Goal: Transaction & Acquisition: Purchase product/service

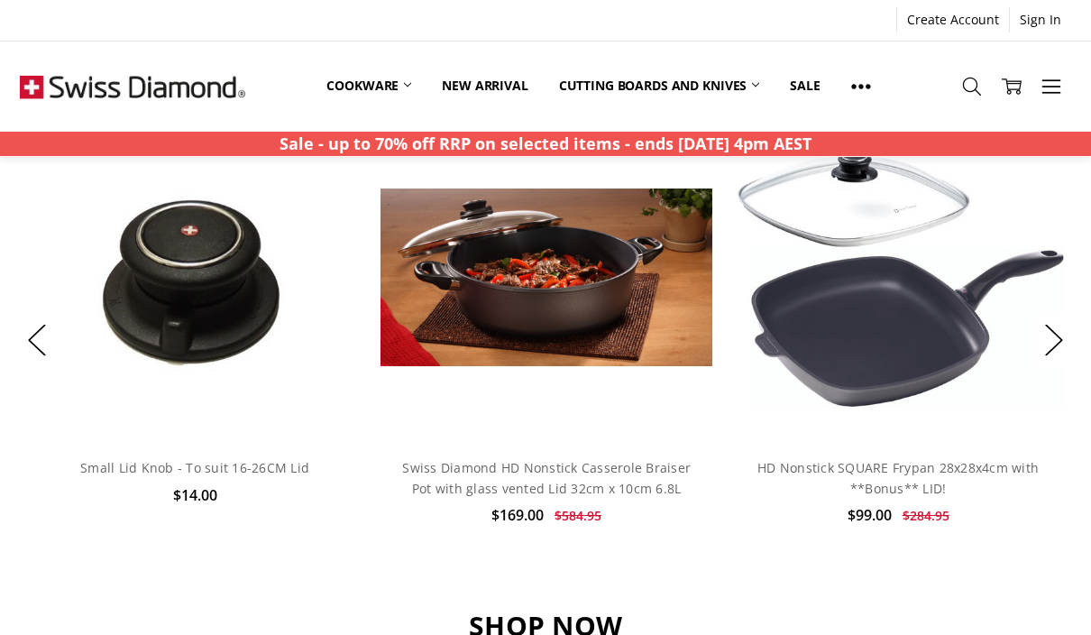
scroll to position [1358, 0]
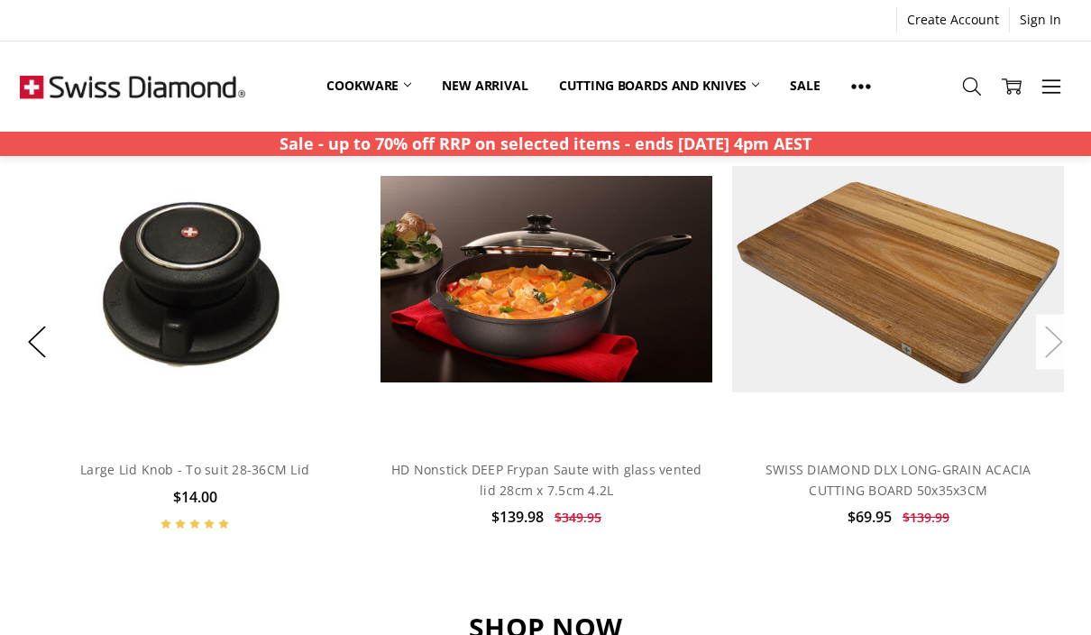
click at [1066, 332] on button "Next" at bounding box center [1054, 342] width 36 height 55
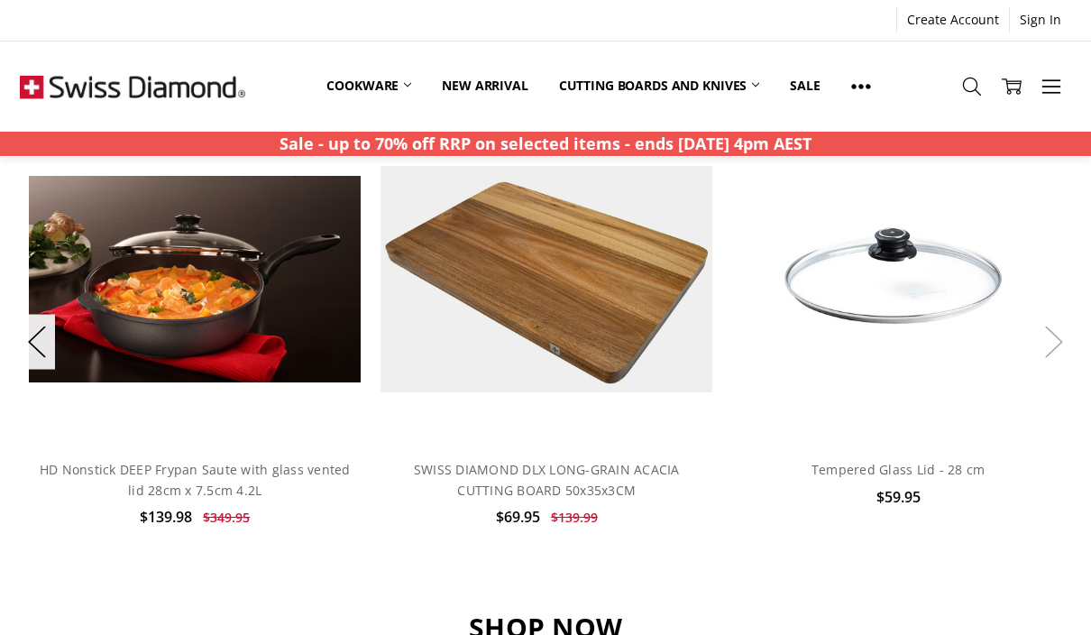
click at [1068, 339] on button "Next" at bounding box center [1054, 342] width 36 height 55
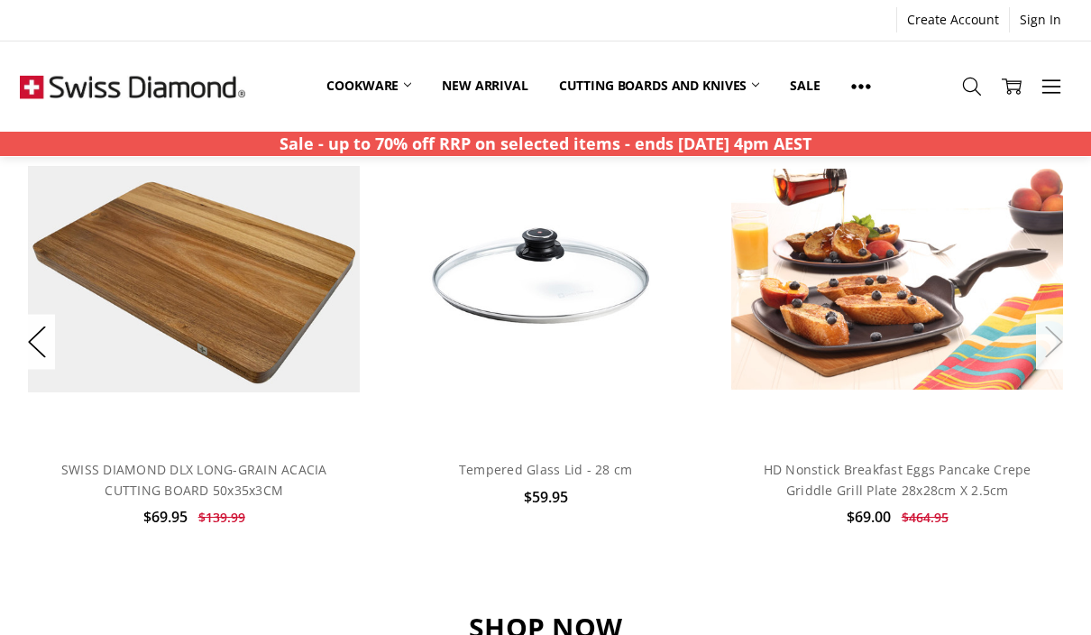
click at [1071, 338] on button "Next" at bounding box center [1054, 342] width 36 height 55
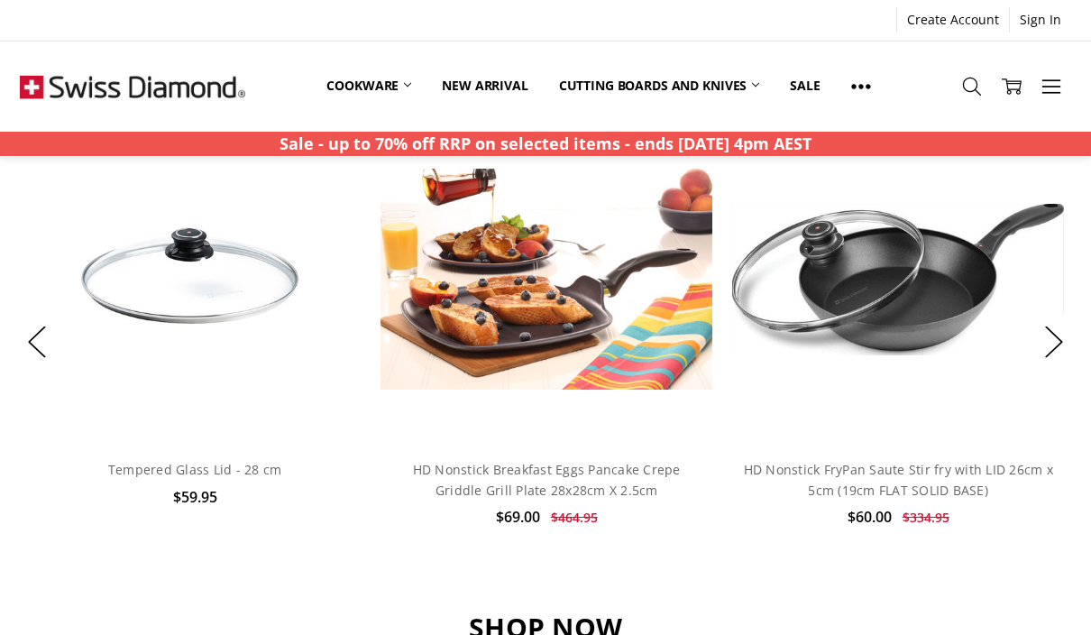
click at [1070, 335] on button "Next" at bounding box center [1054, 342] width 36 height 55
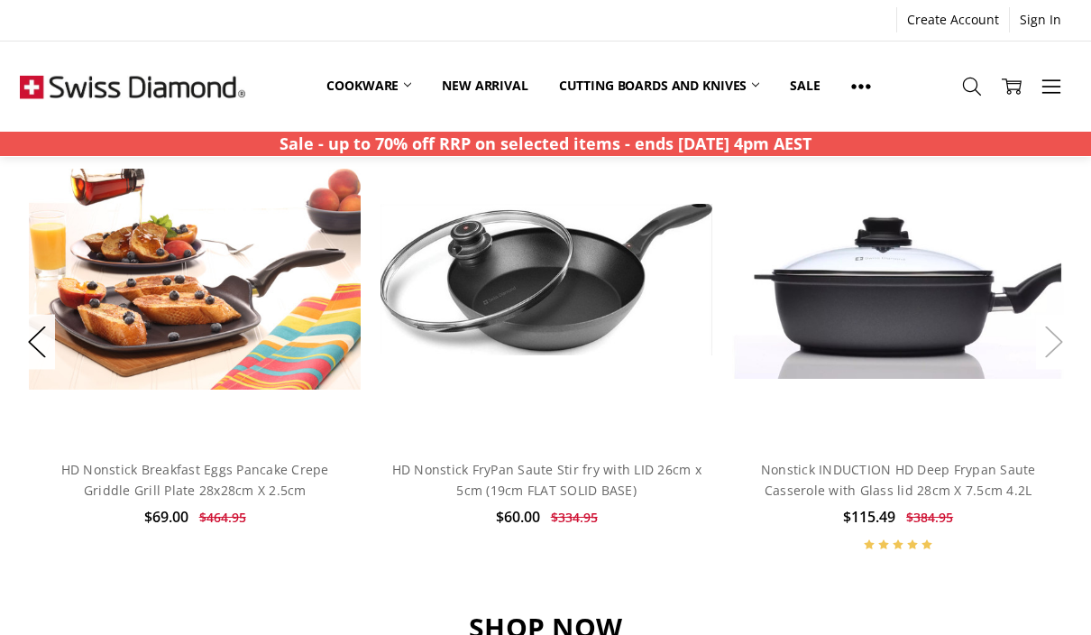
click at [1070, 338] on button "Next" at bounding box center [1054, 342] width 36 height 55
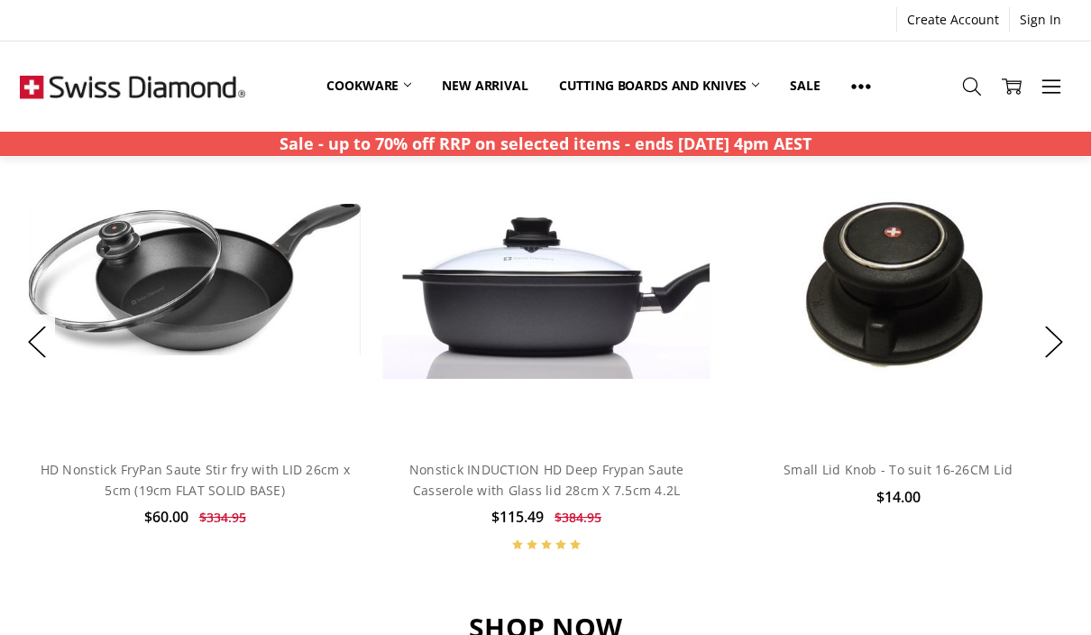
click at [1071, 333] on button "Next" at bounding box center [1054, 342] width 36 height 55
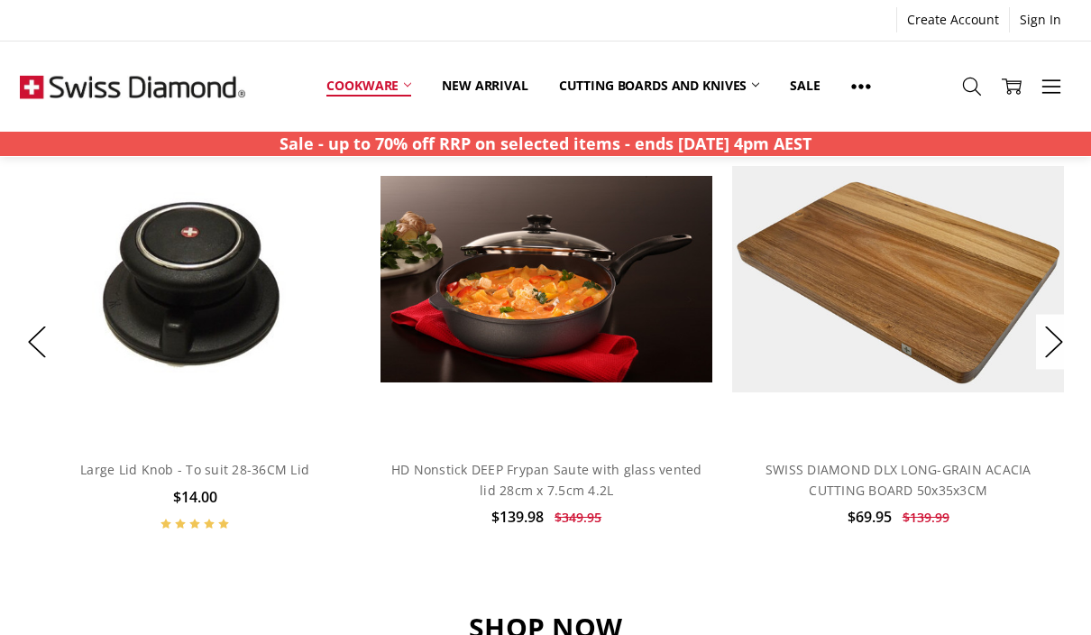
click at [351, 71] on link "Cookware" at bounding box center [368, 86] width 115 height 40
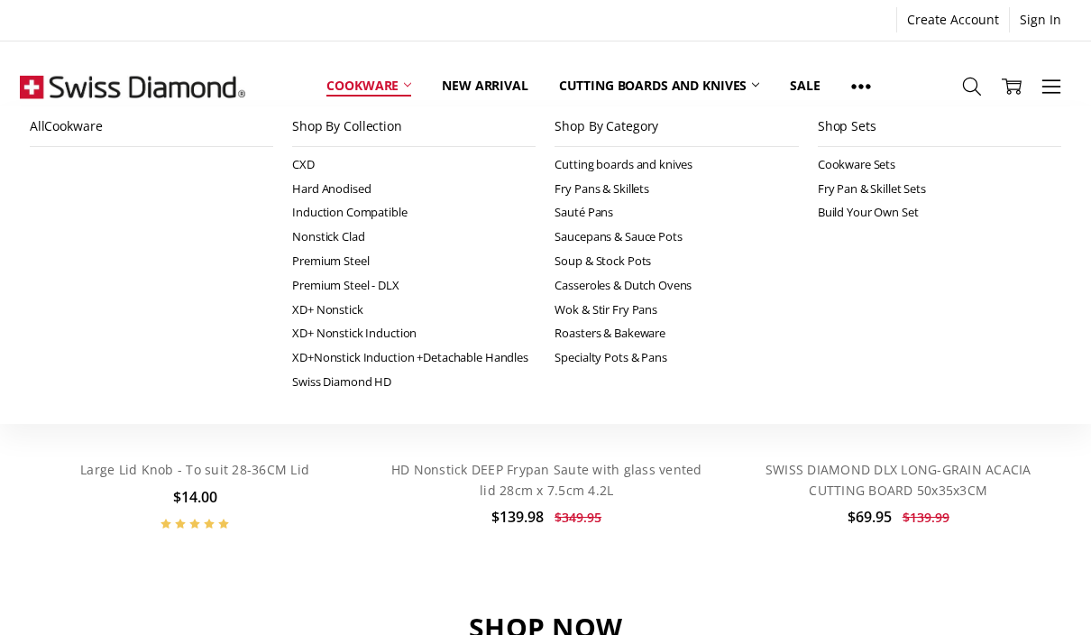
click at [354, 75] on link "Cookware" at bounding box center [368, 86] width 115 height 40
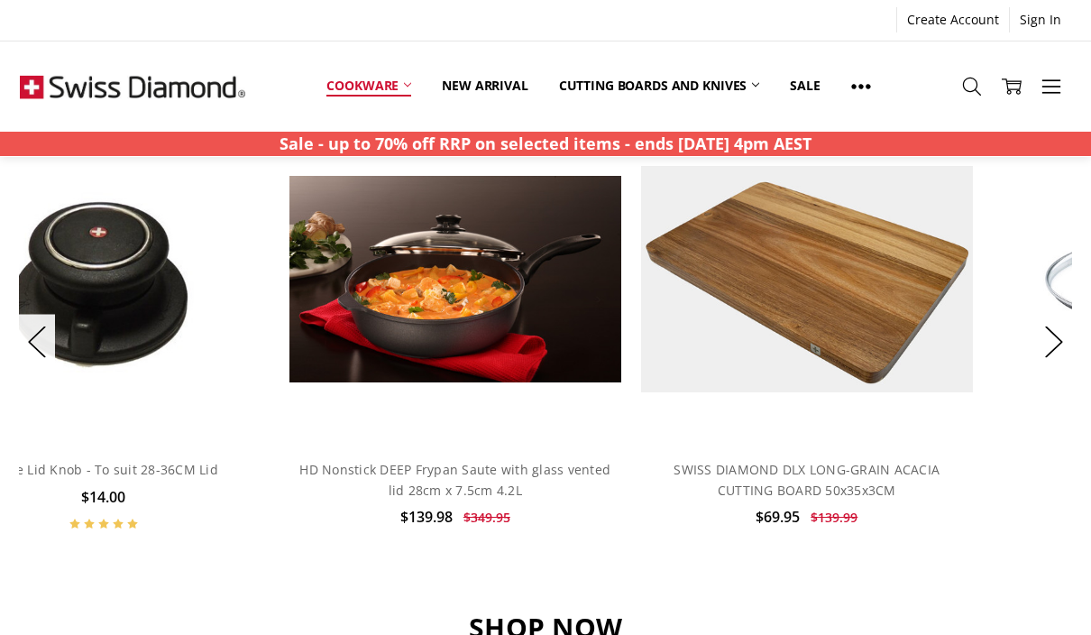
click at [383, 88] on link "Cookware" at bounding box center [368, 86] width 115 height 40
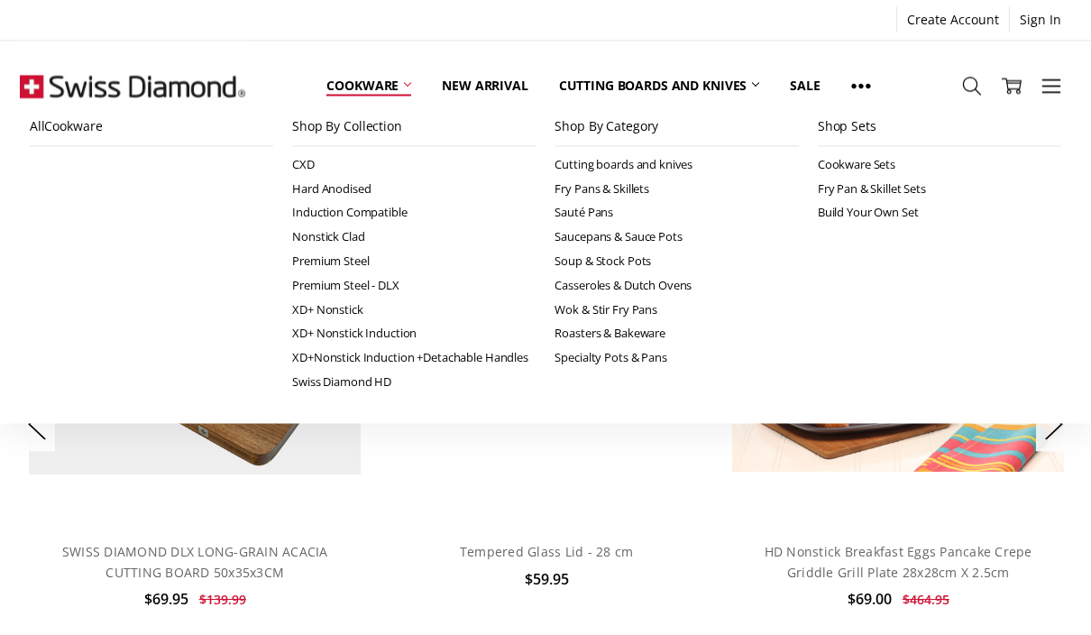
scroll to position [1275, 0]
click at [1057, 427] on button "Next" at bounding box center [1054, 424] width 36 height 55
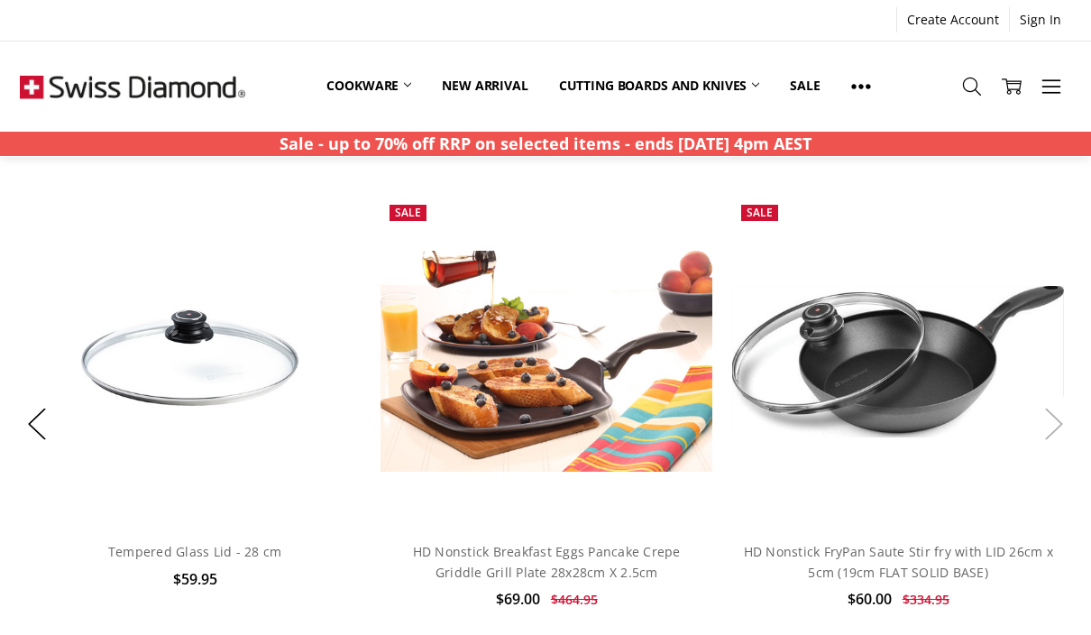
click at [1061, 413] on button "Next" at bounding box center [1054, 424] width 36 height 55
click at [1061, 419] on button "Next" at bounding box center [1054, 424] width 36 height 55
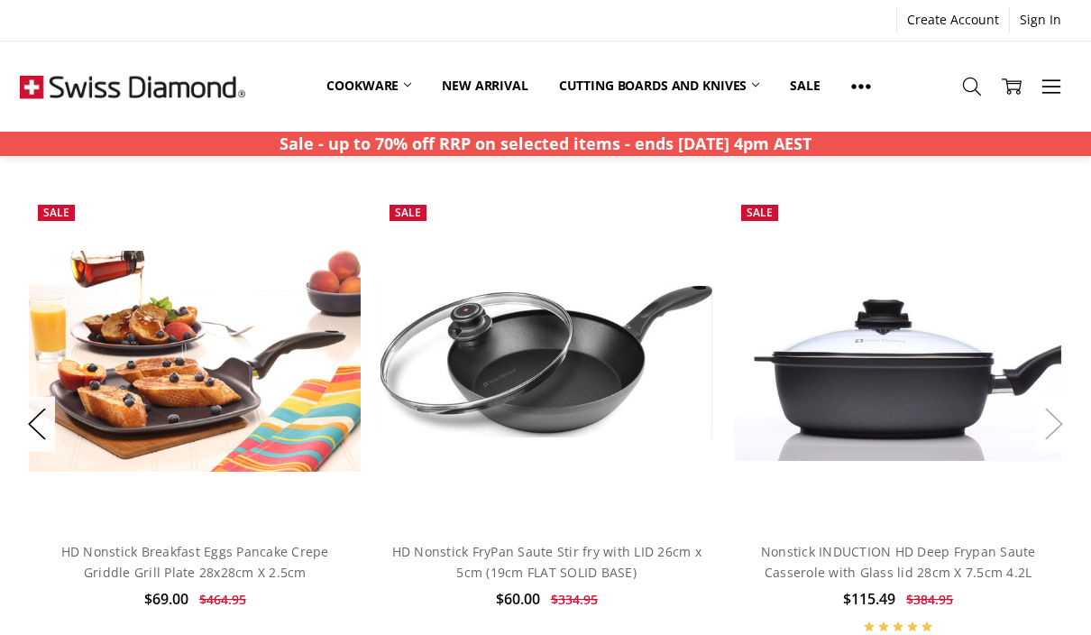
click at [1066, 421] on button "Next" at bounding box center [1054, 424] width 36 height 55
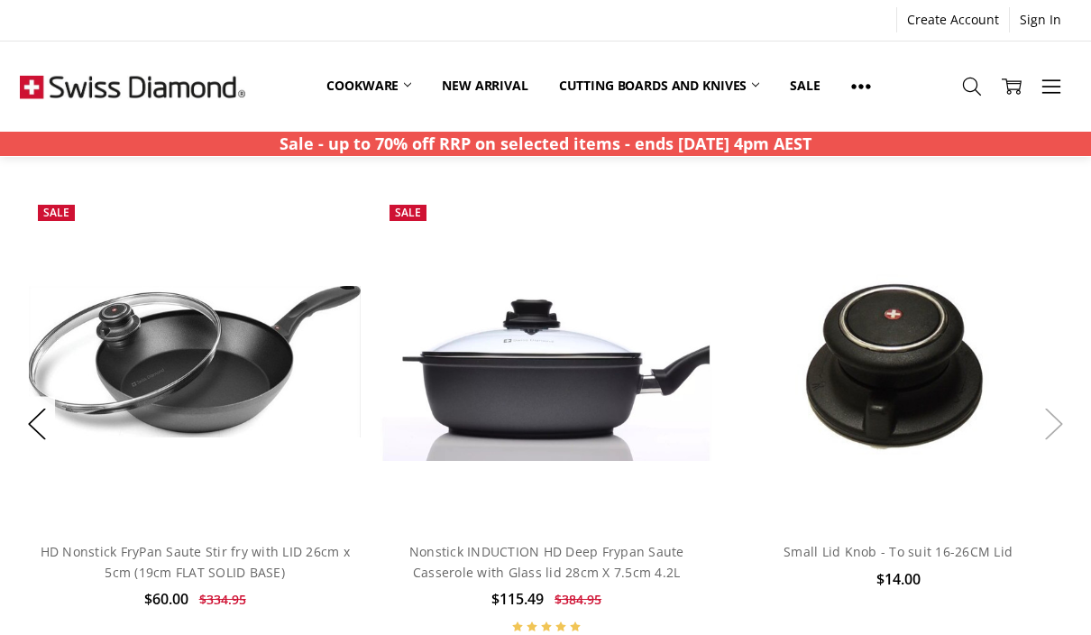
click at [1058, 422] on button "Next" at bounding box center [1054, 424] width 36 height 55
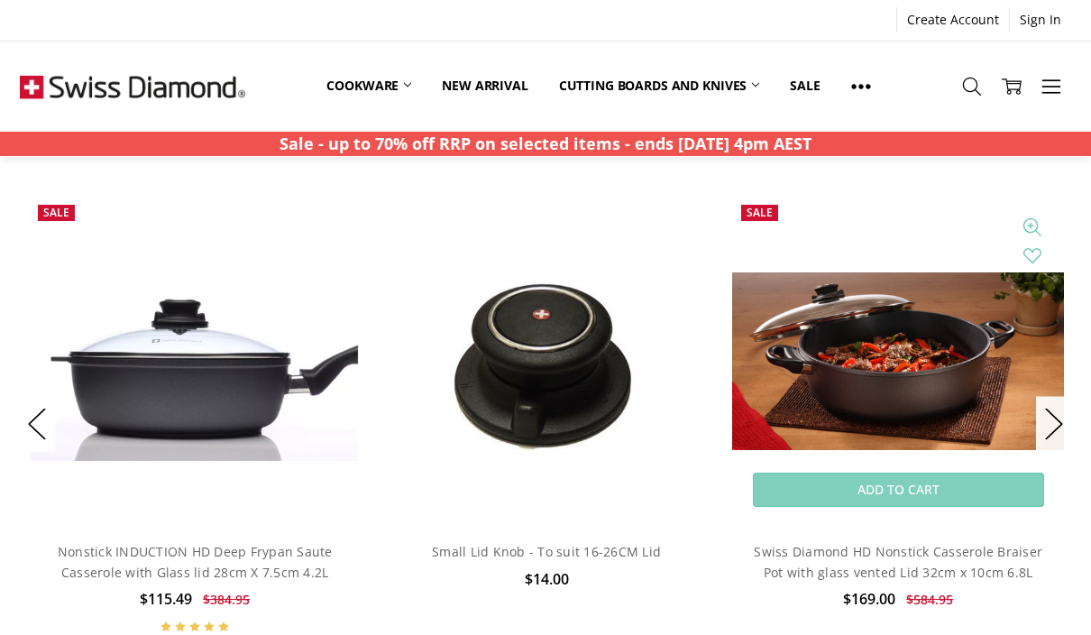
click at [991, 375] on img at bounding box center [898, 361] width 332 height 179
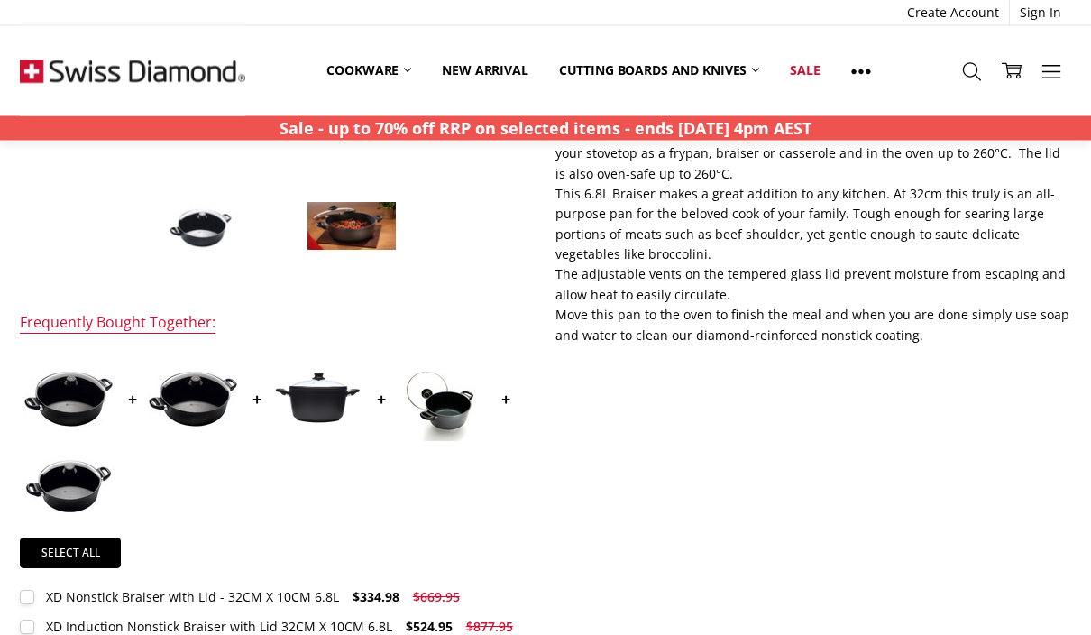
scroll to position [547, 0]
click at [207, 400] on img at bounding box center [193, 399] width 90 height 57
click at [217, 395] on img at bounding box center [193, 399] width 90 height 57
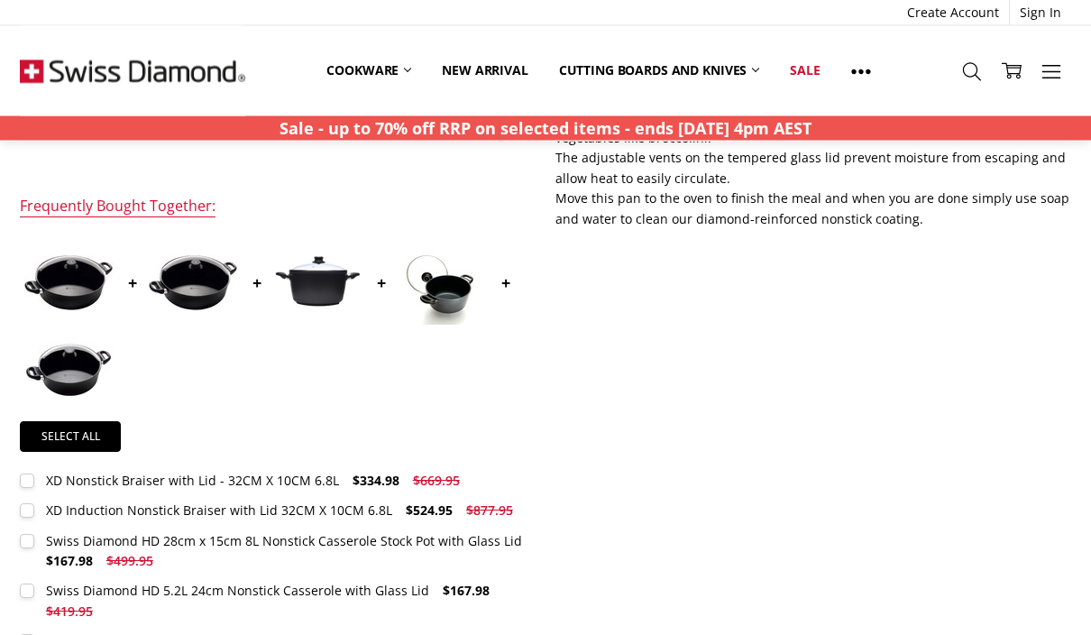
scroll to position [663, 0]
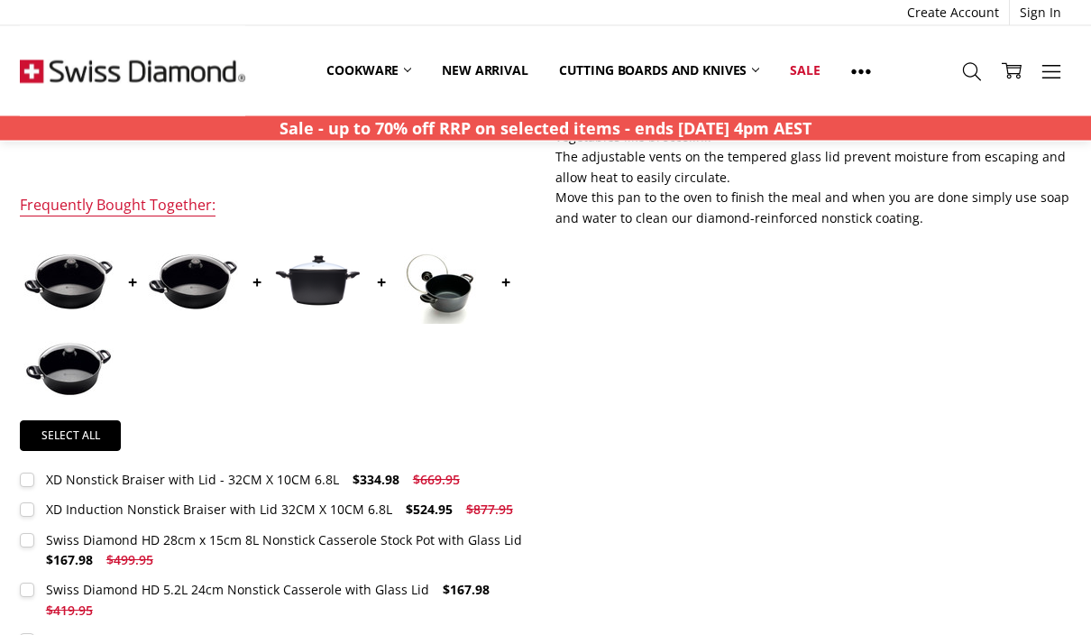
click at [422, 562] on label "Swiss Diamond HD 28cm x 15cm 8L Nonstick Casserole Stock Pot with Glass Lid $16…" at bounding box center [277, 551] width 515 height 41
click at [512, 547] on label "Swiss Diamond HD 28cm x 15cm 8L Nonstick Casserole Stock Pot with Glass Lid $16…" at bounding box center [277, 550] width 515 height 41
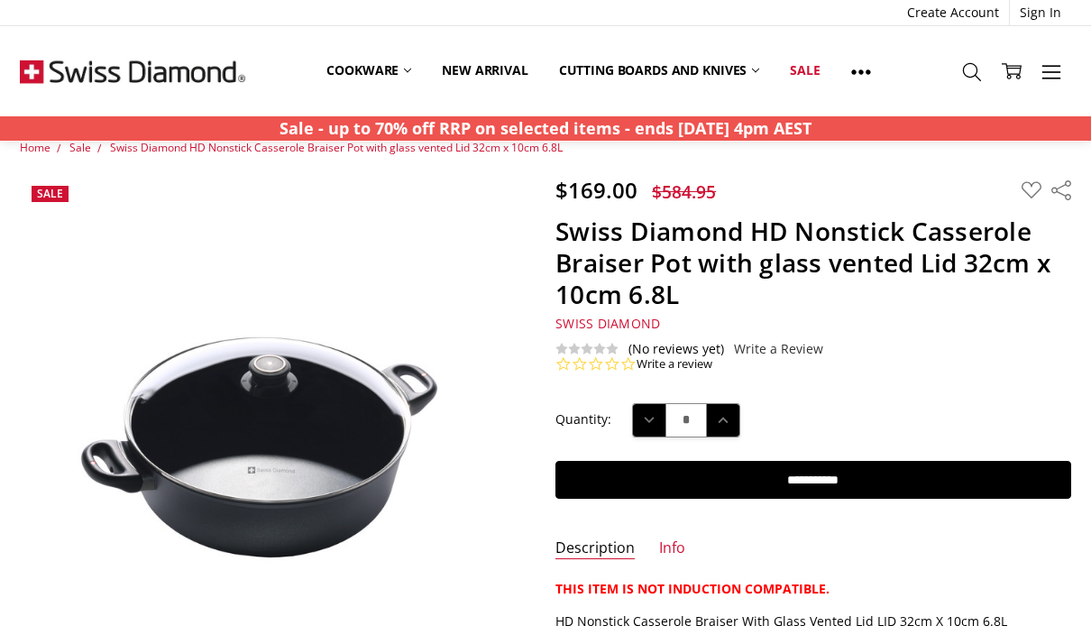
scroll to position [51, 0]
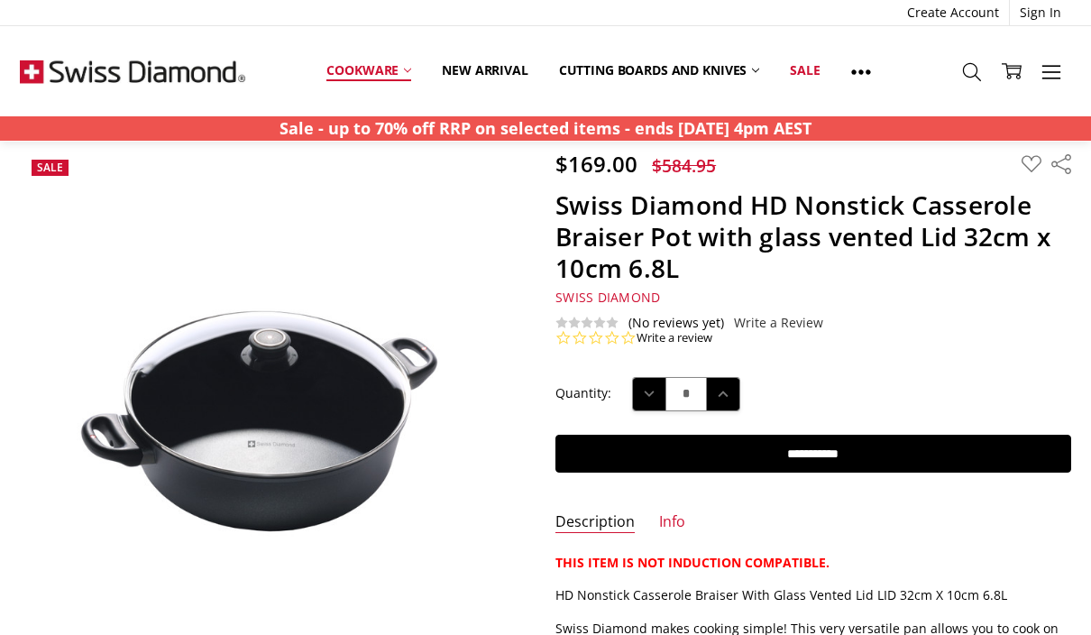
click at [352, 69] on link "Cookware" at bounding box center [368, 71] width 115 height 40
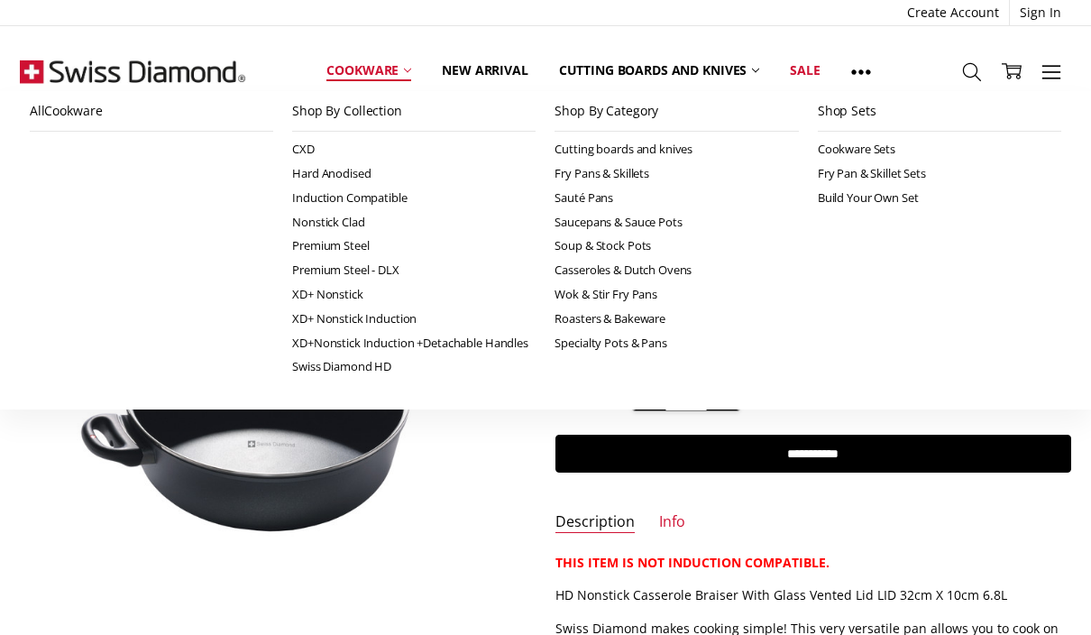
click at [366, 67] on link "Cookware" at bounding box center [368, 71] width 115 height 40
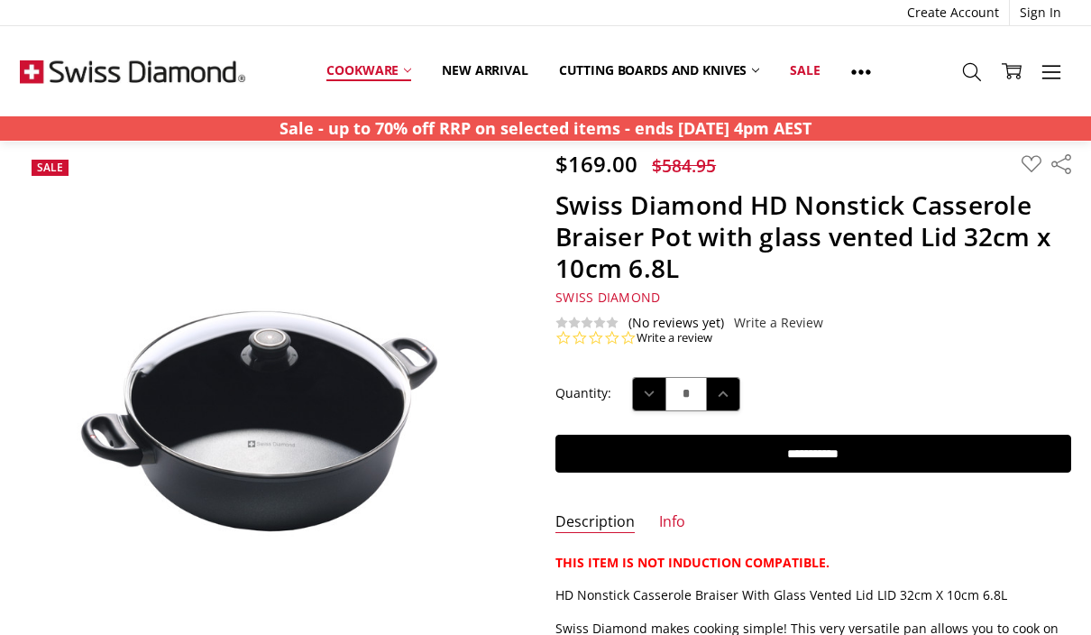
click at [372, 70] on link "Cookware" at bounding box center [368, 71] width 115 height 40
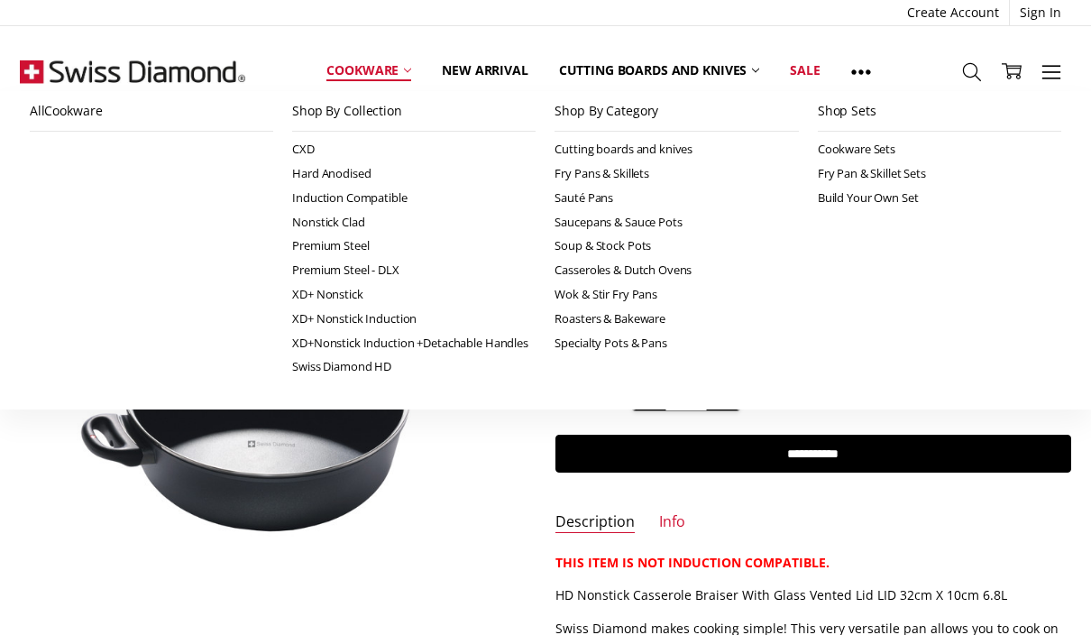
click at [359, 73] on link "Cookware" at bounding box center [368, 71] width 115 height 40
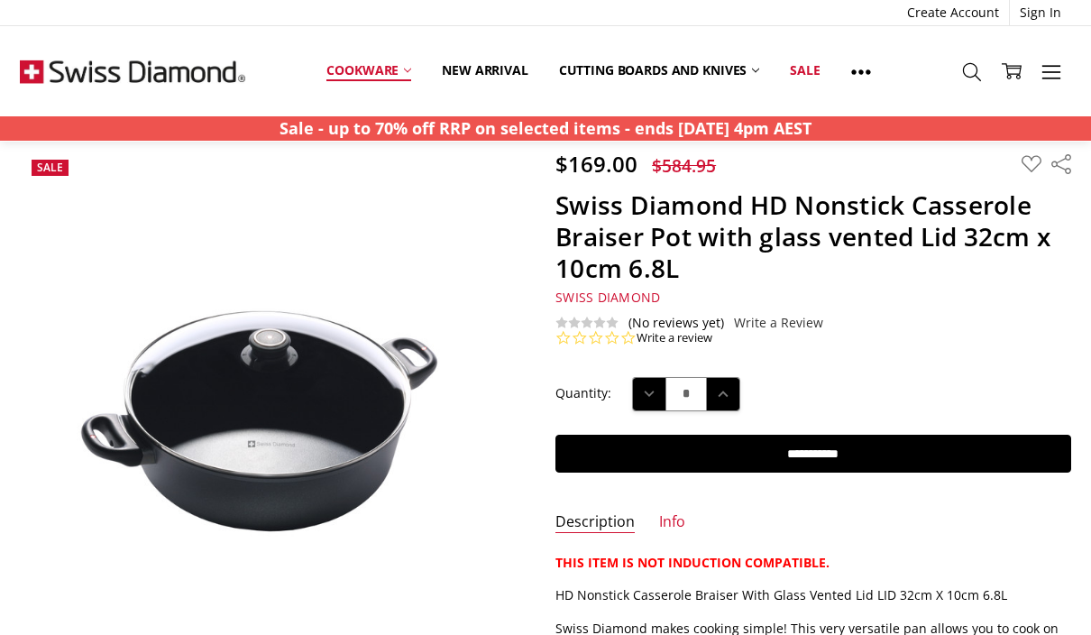
click at [413, 64] on link "Cookware" at bounding box center [368, 71] width 115 height 40
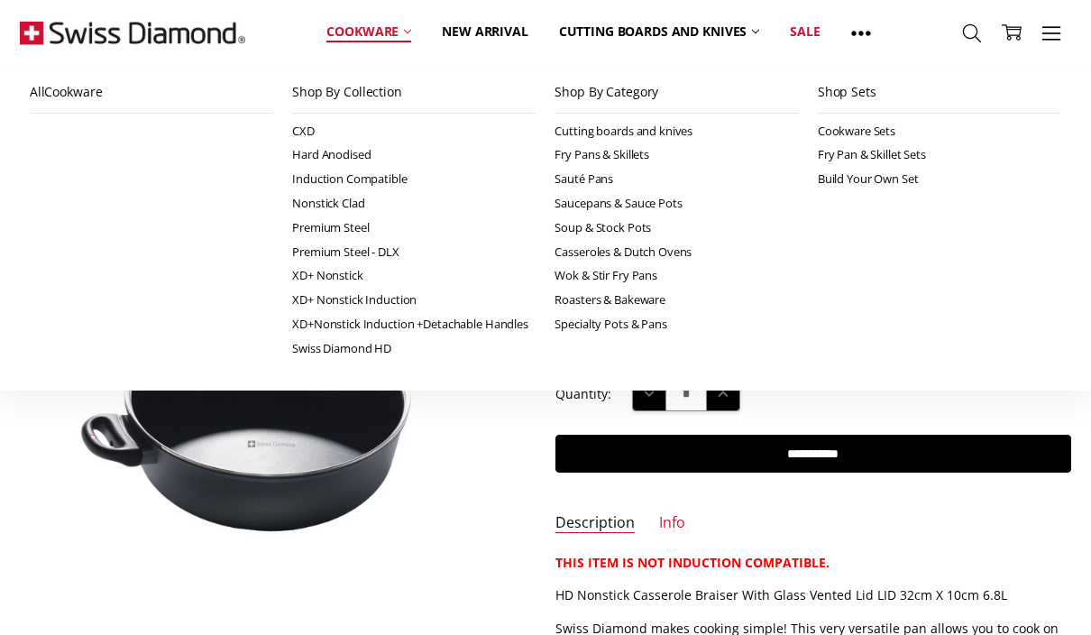
scroll to position [0, 0]
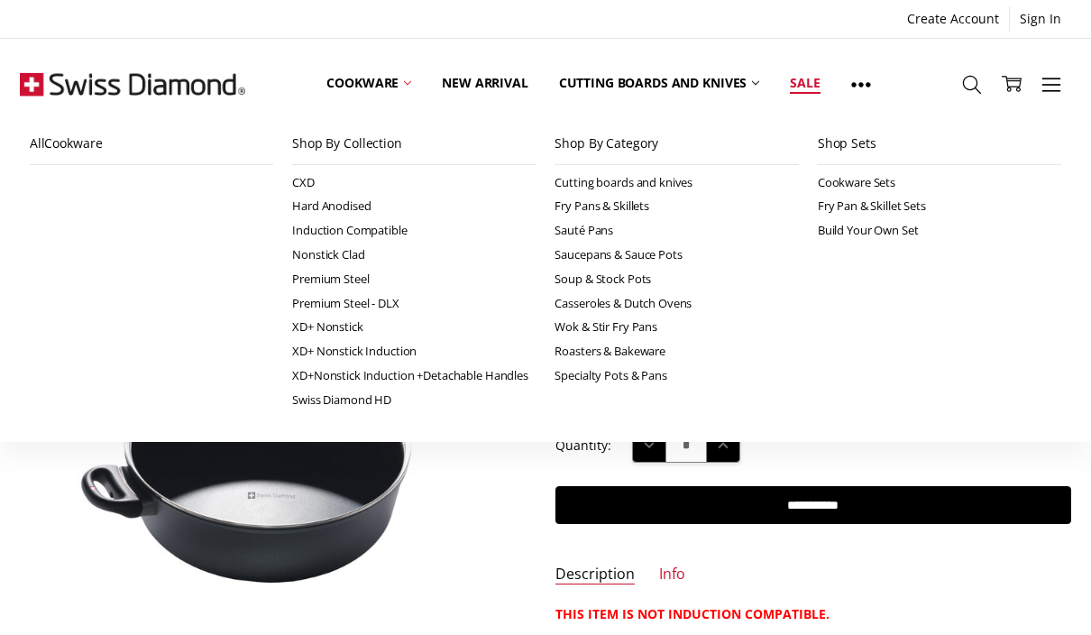
click at [806, 72] on link "Sale" at bounding box center [805, 83] width 60 height 80
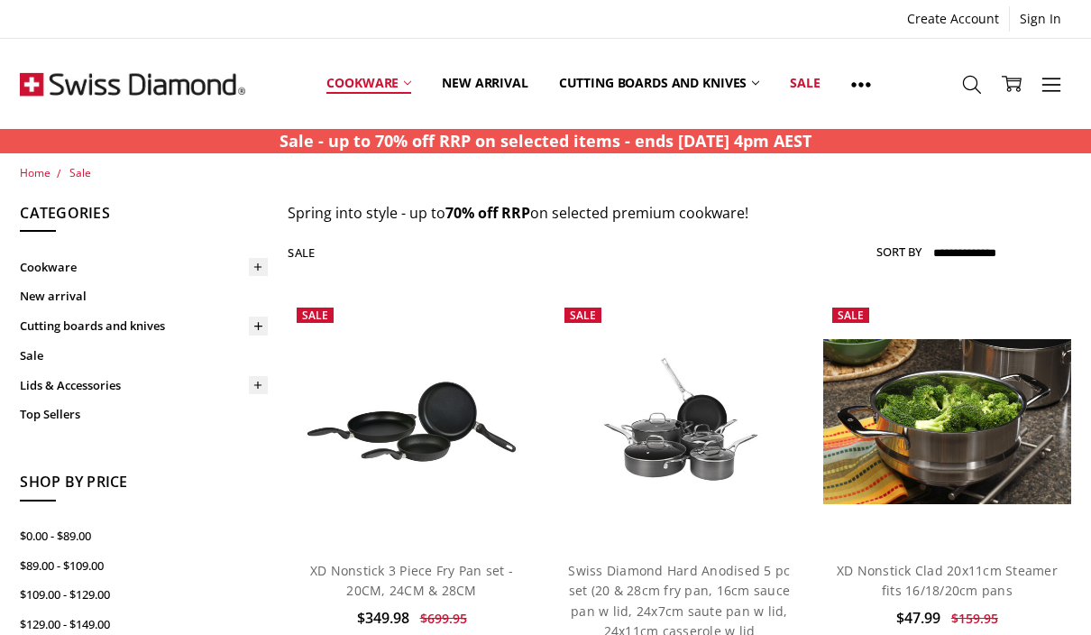
click at [358, 78] on link "Cookware" at bounding box center [368, 83] width 115 height 80
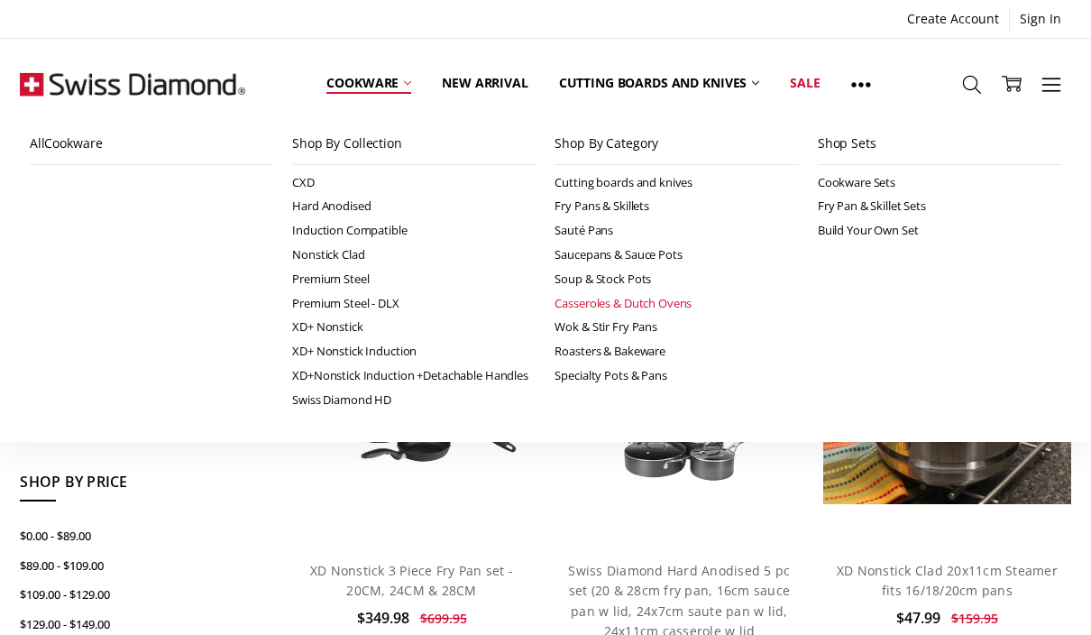
click at [683, 308] on link "Casseroles & Dutch Ovens" at bounding box center [677, 303] width 244 height 24
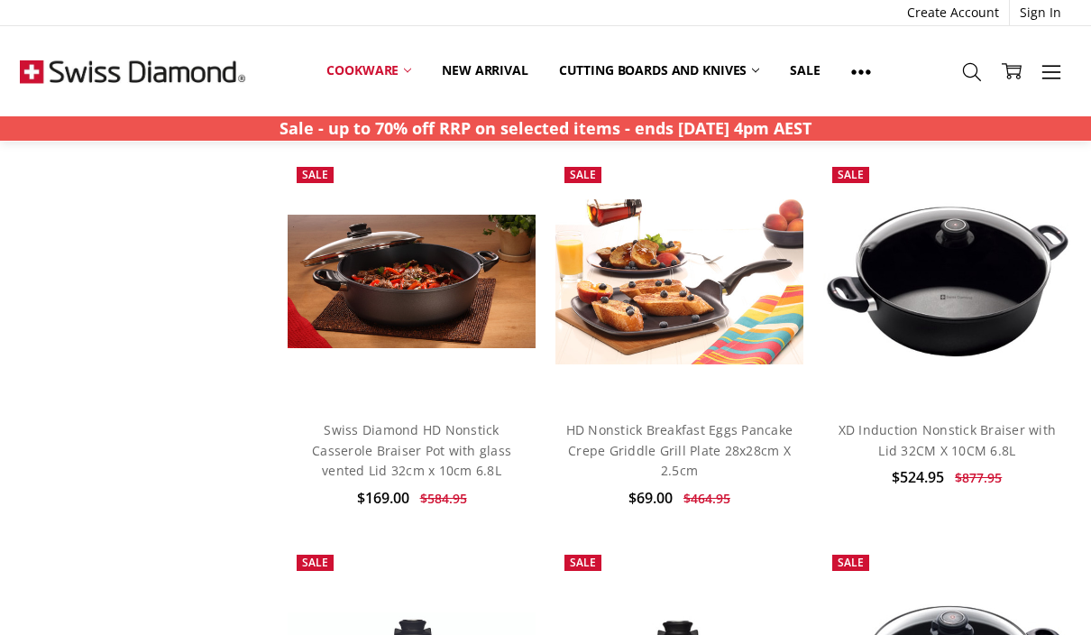
scroll to position [2082, 0]
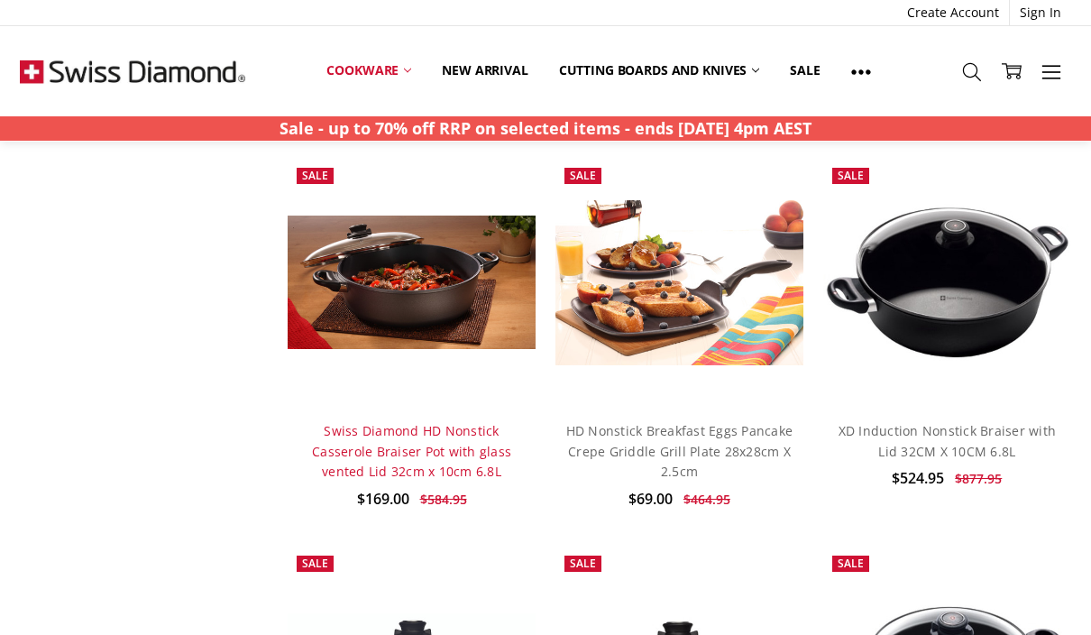
click at [391, 432] on link "Swiss Diamond HD Nonstick Casserole Braiser Pot with glass vented Lid 32cm x 10…" at bounding box center [411, 451] width 199 height 58
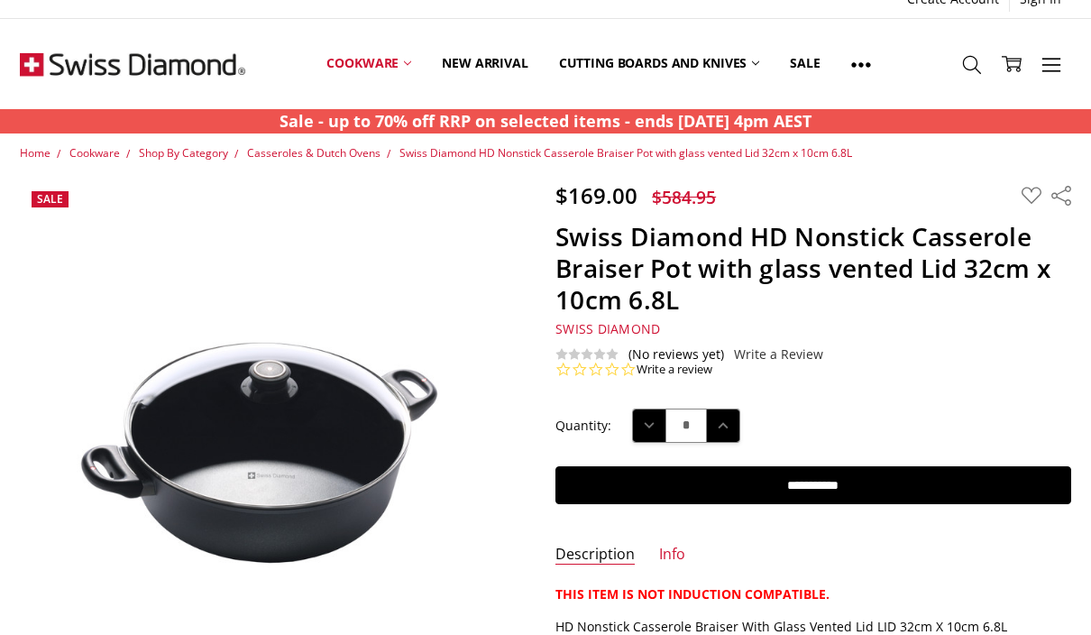
scroll to position [21, 0]
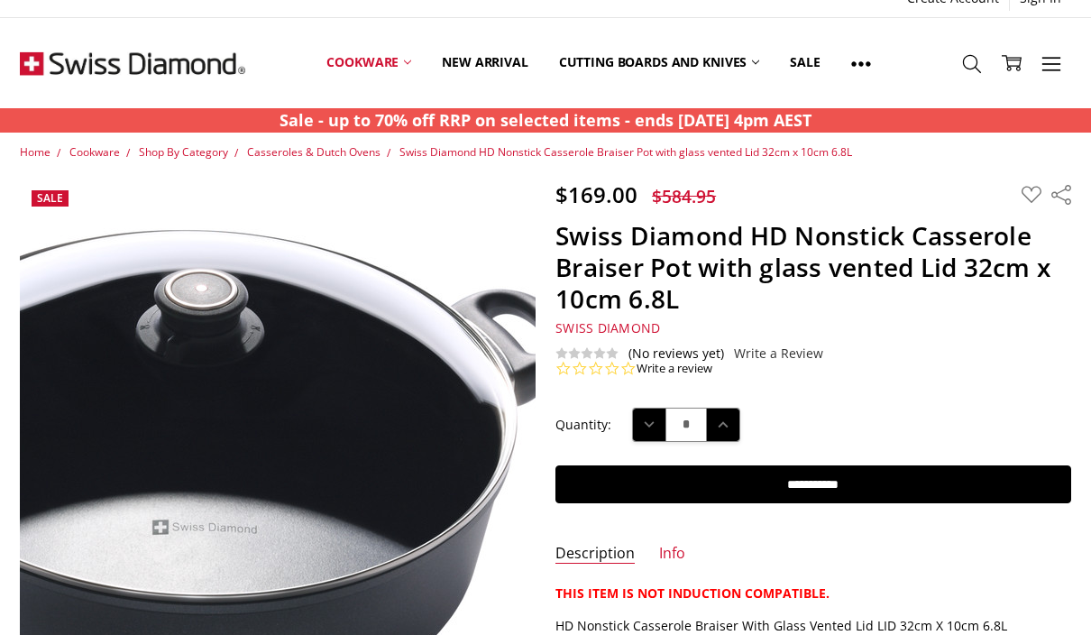
click at [326, 423] on img at bounding box center [219, 446] width 1155 height 769
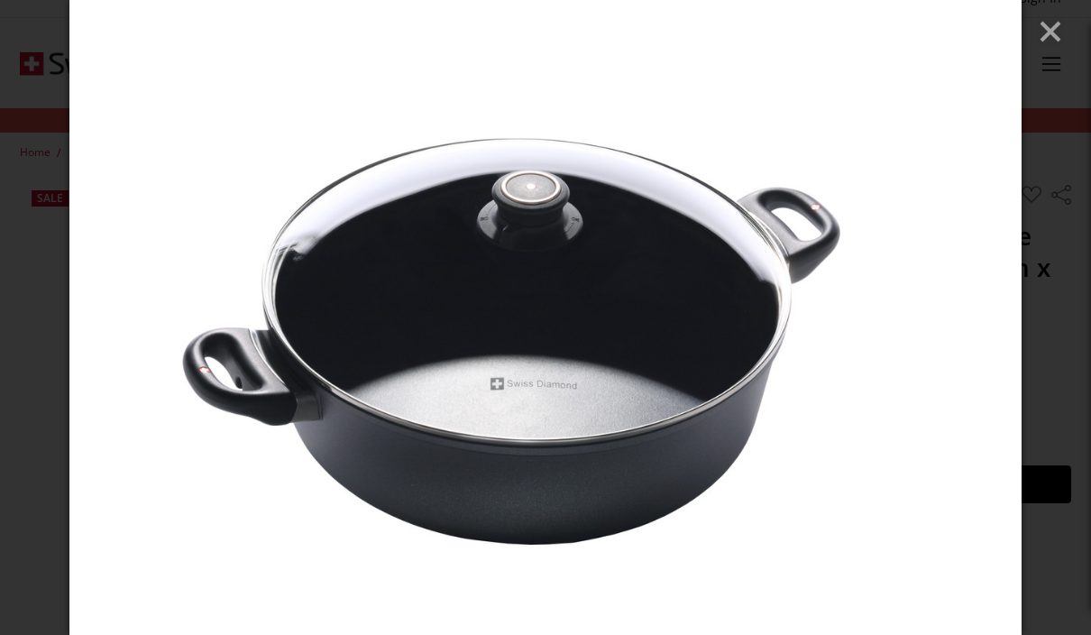
click at [1039, 41] on icon "Close" at bounding box center [1050, 31] width 27 height 27
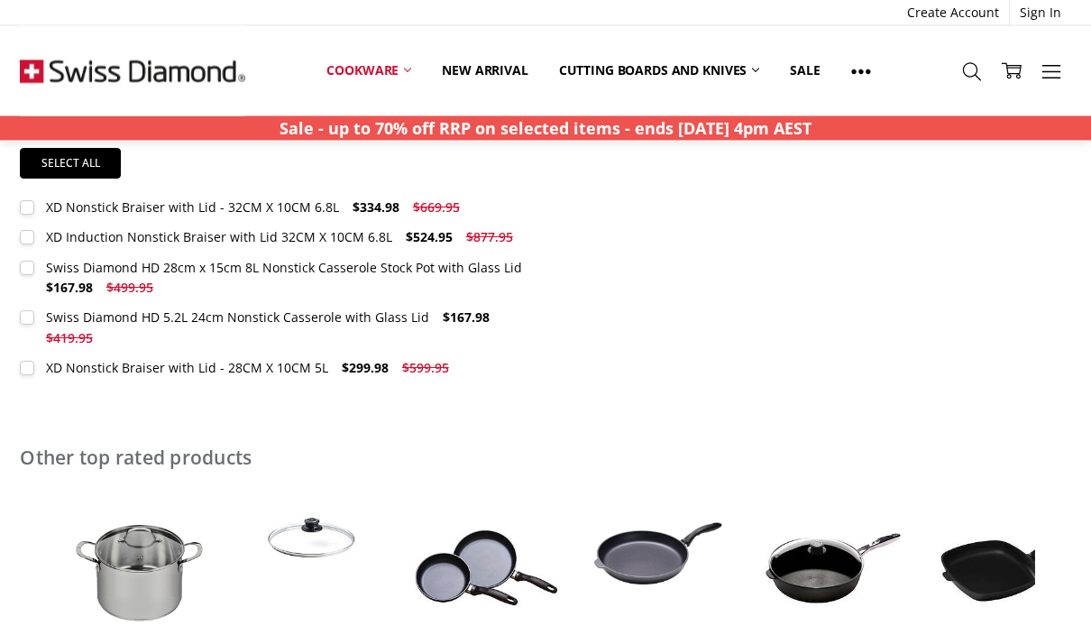
scroll to position [1015, 0]
